Goal: Navigation & Orientation: Find specific page/section

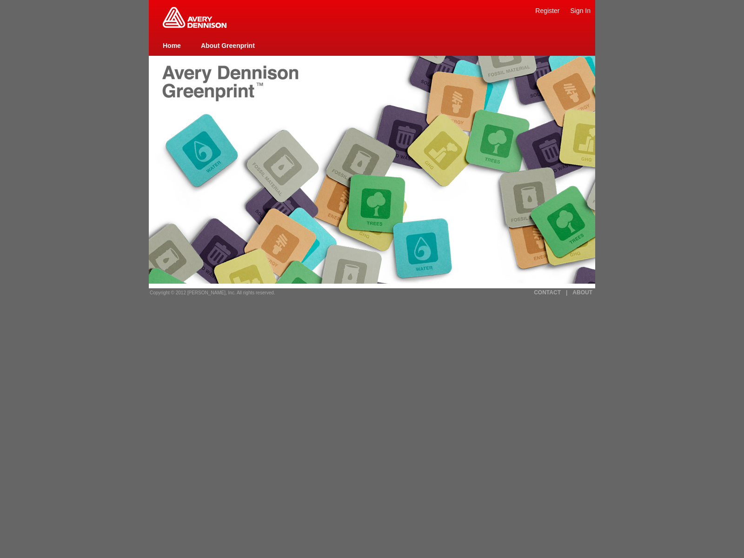
click at [172, 45] on link "Home" at bounding box center [172, 45] width 18 height 7
click at [547, 292] on link "CONTACT" at bounding box center [547, 292] width 27 height 7
click at [582, 292] on link "ABOUT" at bounding box center [582, 292] width 20 height 7
